Goal: Task Accomplishment & Management: Complete application form

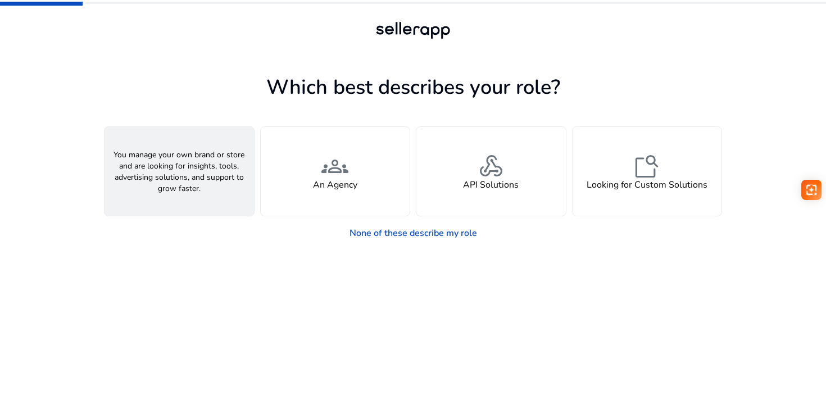
click at [189, 188] on h4 "A Seller" at bounding box center [179, 185] width 34 height 11
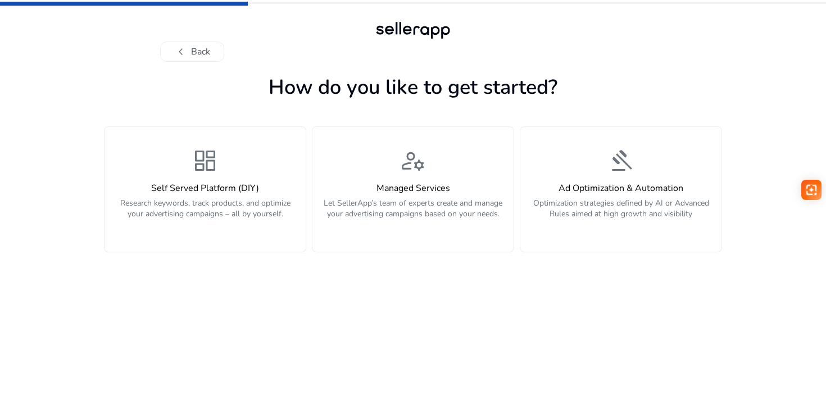
click at [189, 188] on h4 "Self Served Platform (DIY)" at bounding box center [205, 188] width 188 height 11
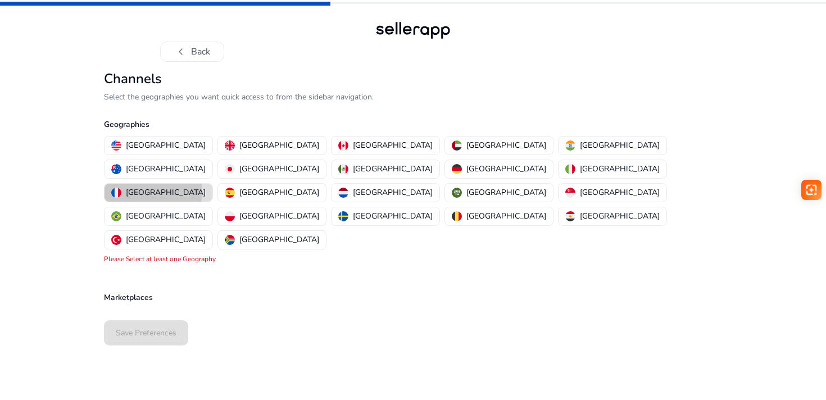
click at [212, 184] on button "[GEOGRAPHIC_DATA]" at bounding box center [159, 193] width 108 height 18
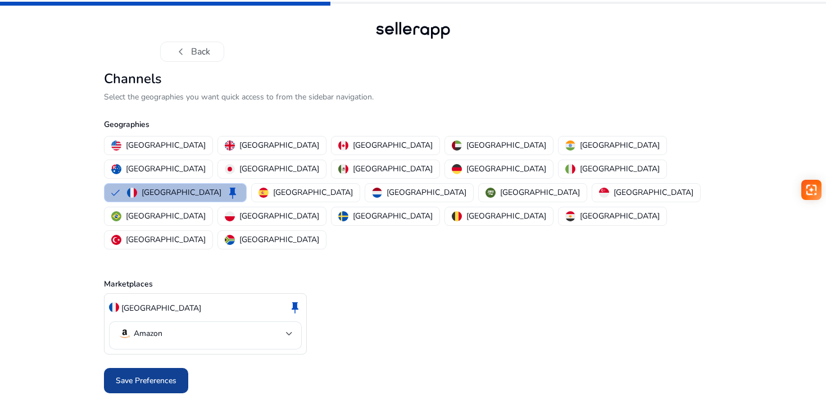
click at [171, 368] on span at bounding box center [146, 381] width 84 height 27
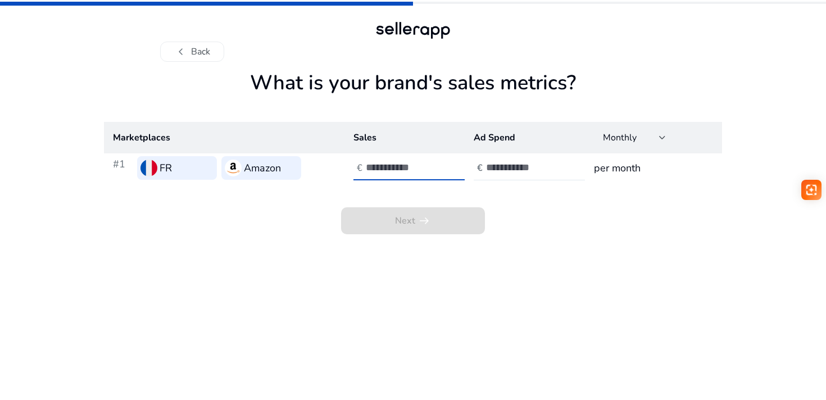
click at [398, 163] on input "number" at bounding box center [404, 167] width 76 height 12
type input "****"
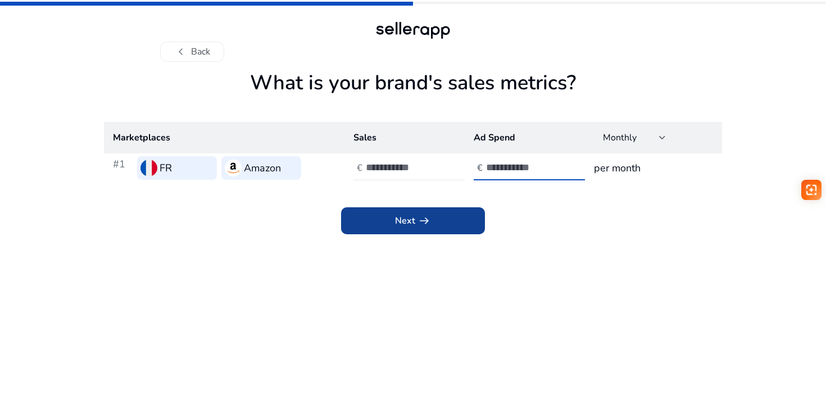
type input "***"
click at [379, 223] on span at bounding box center [413, 220] width 144 height 27
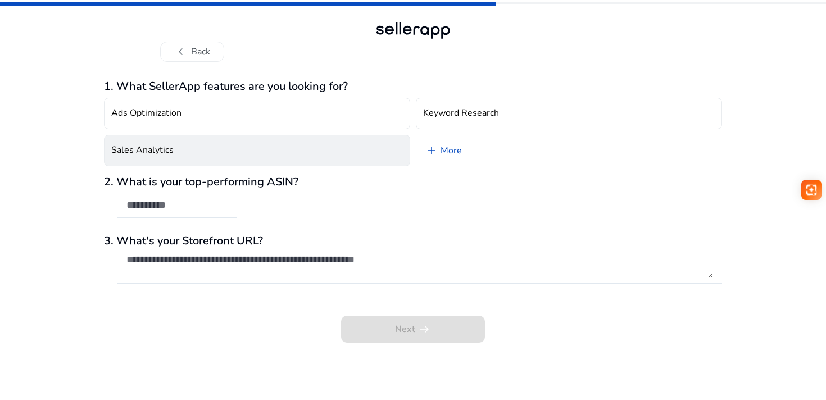
click at [373, 157] on button "Sales Analytics" at bounding box center [257, 150] width 306 height 31
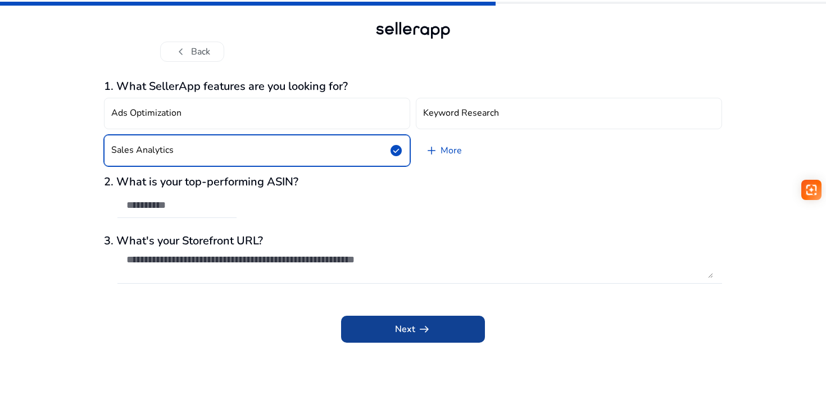
click at [395, 323] on span "Next arrow_right_alt" at bounding box center [413, 329] width 36 height 13
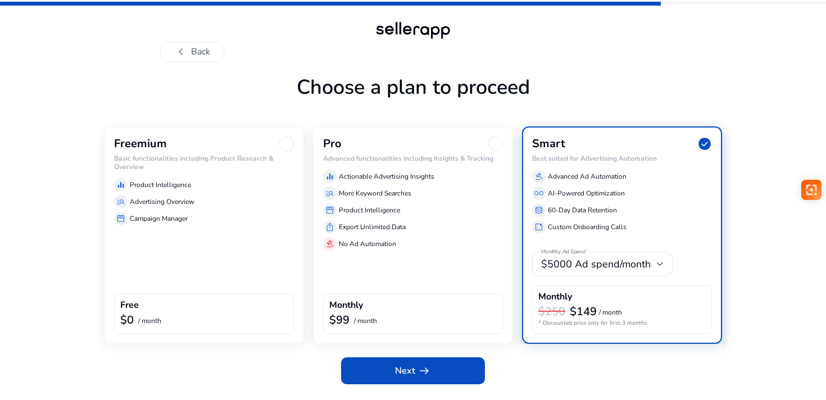
click at [404, 146] on div "Pro" at bounding box center [413, 144] width 180 height 15
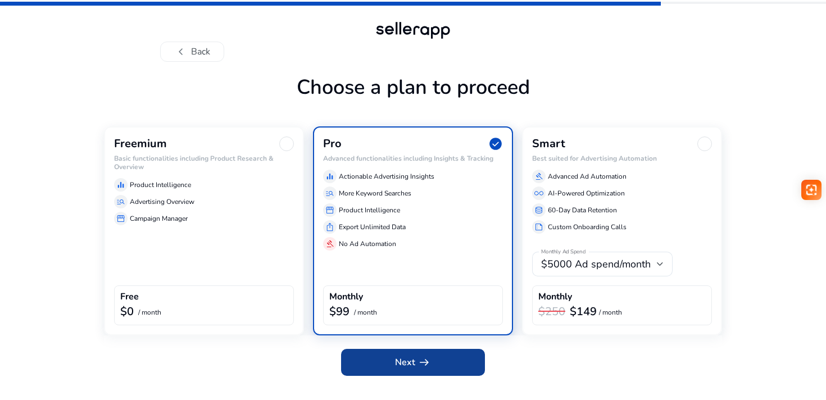
click at [416, 351] on span at bounding box center [413, 362] width 144 height 27
